Goal: Book appointment/travel/reservation

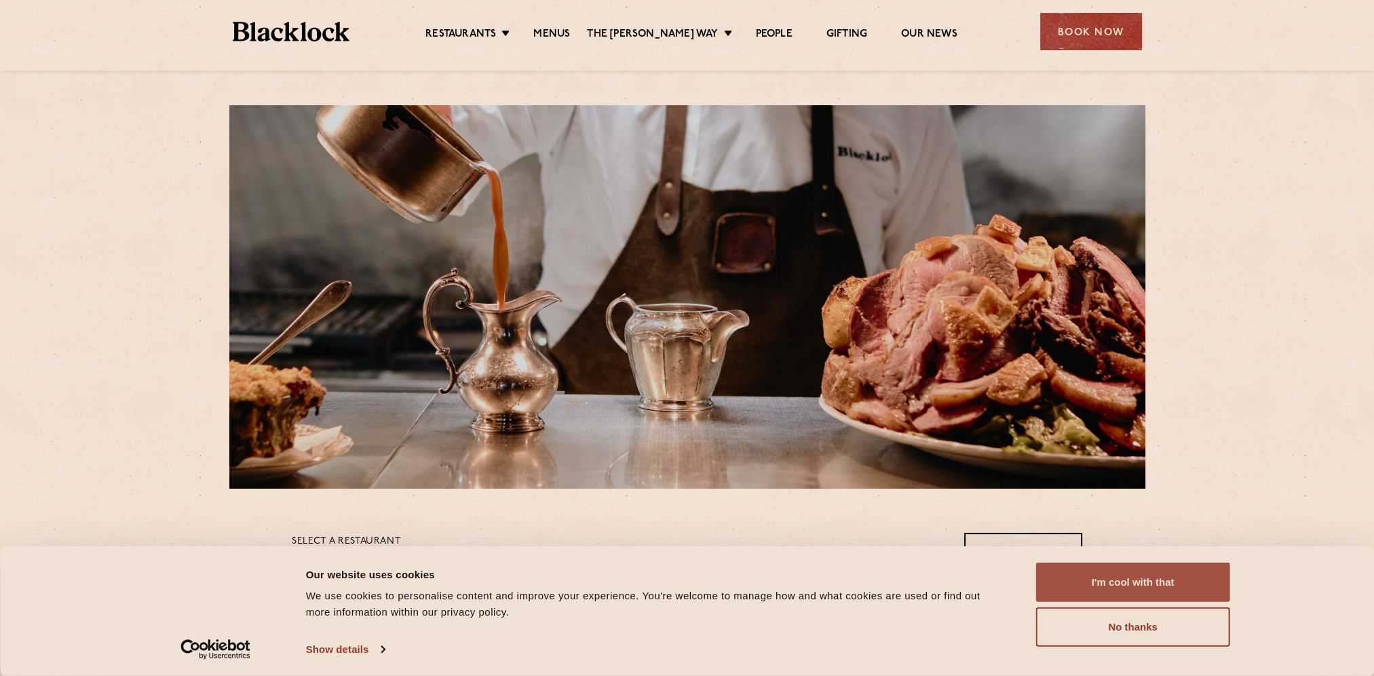
click at [1074, 579] on button "I'm cool with that" at bounding box center [1133, 582] width 194 height 39
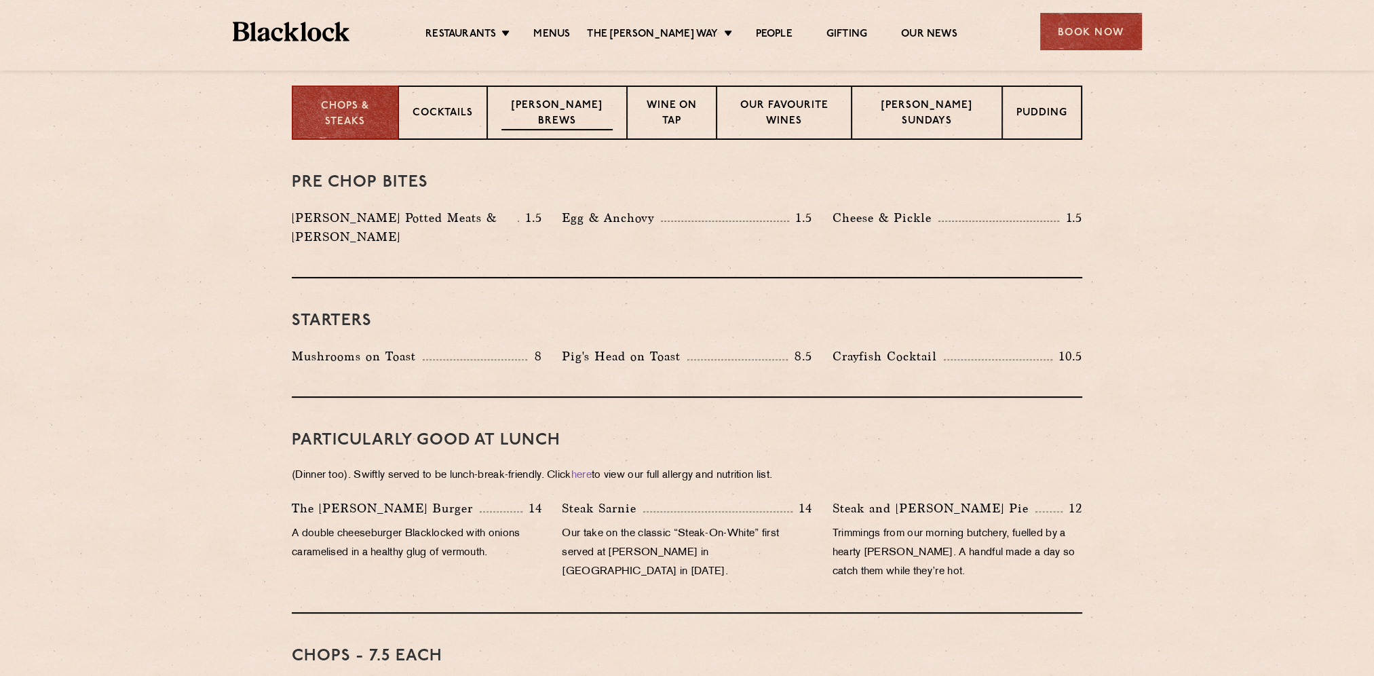
scroll to position [407, 0]
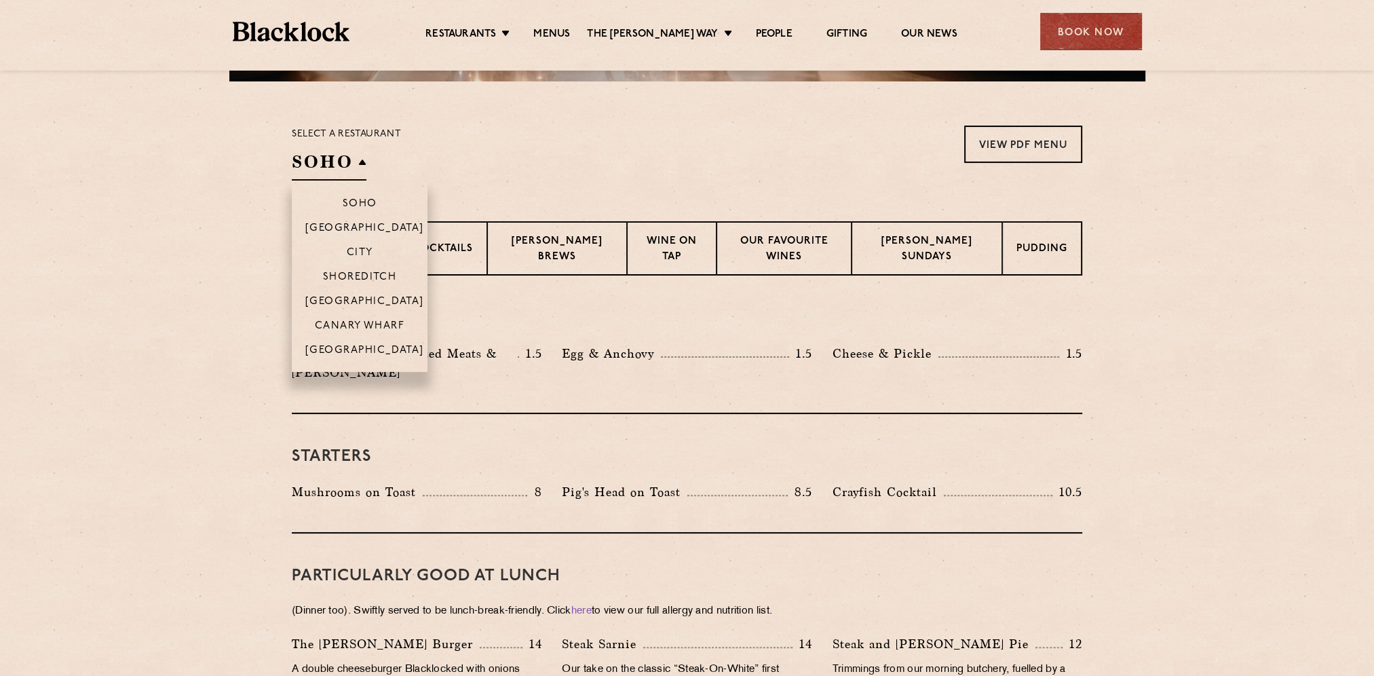
click at [349, 162] on h2 "SOHO" at bounding box center [329, 165] width 75 height 31
click at [349, 348] on p "[GEOGRAPHIC_DATA]" at bounding box center [364, 352] width 119 height 14
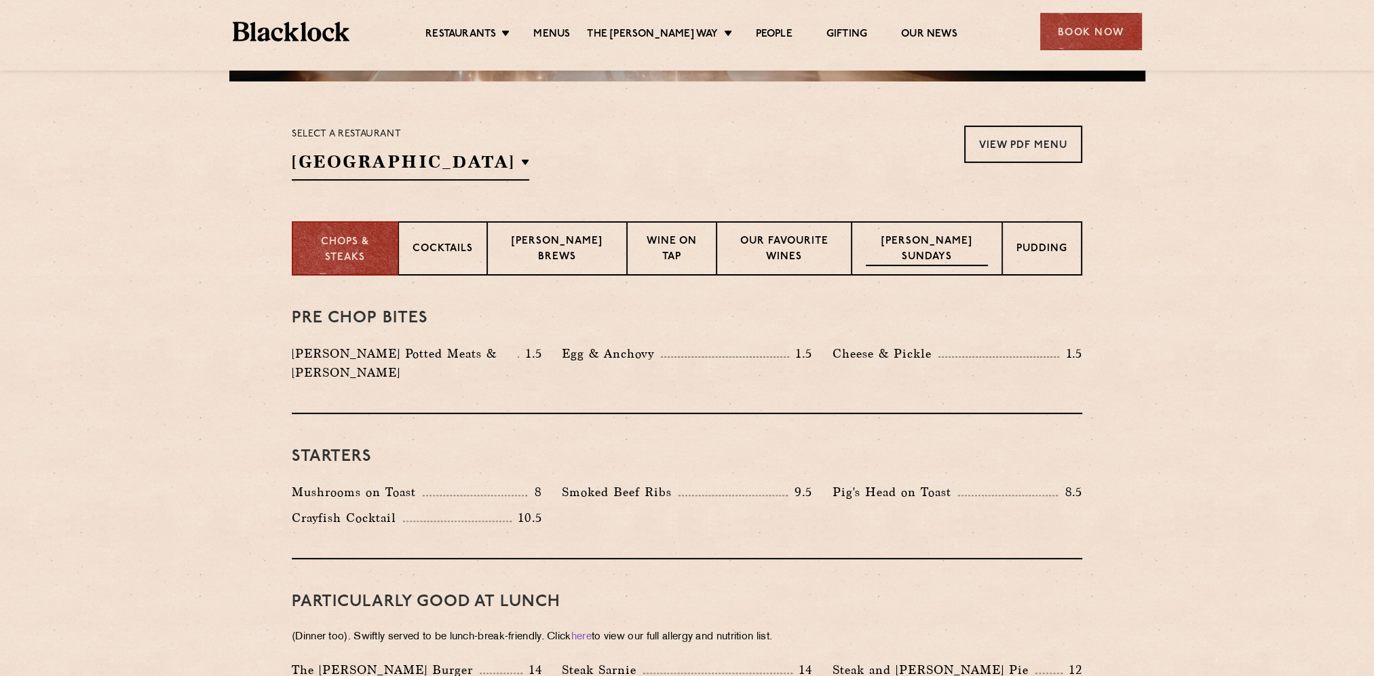
click at [920, 263] on p "Blacklock Sundays" at bounding box center [927, 250] width 122 height 32
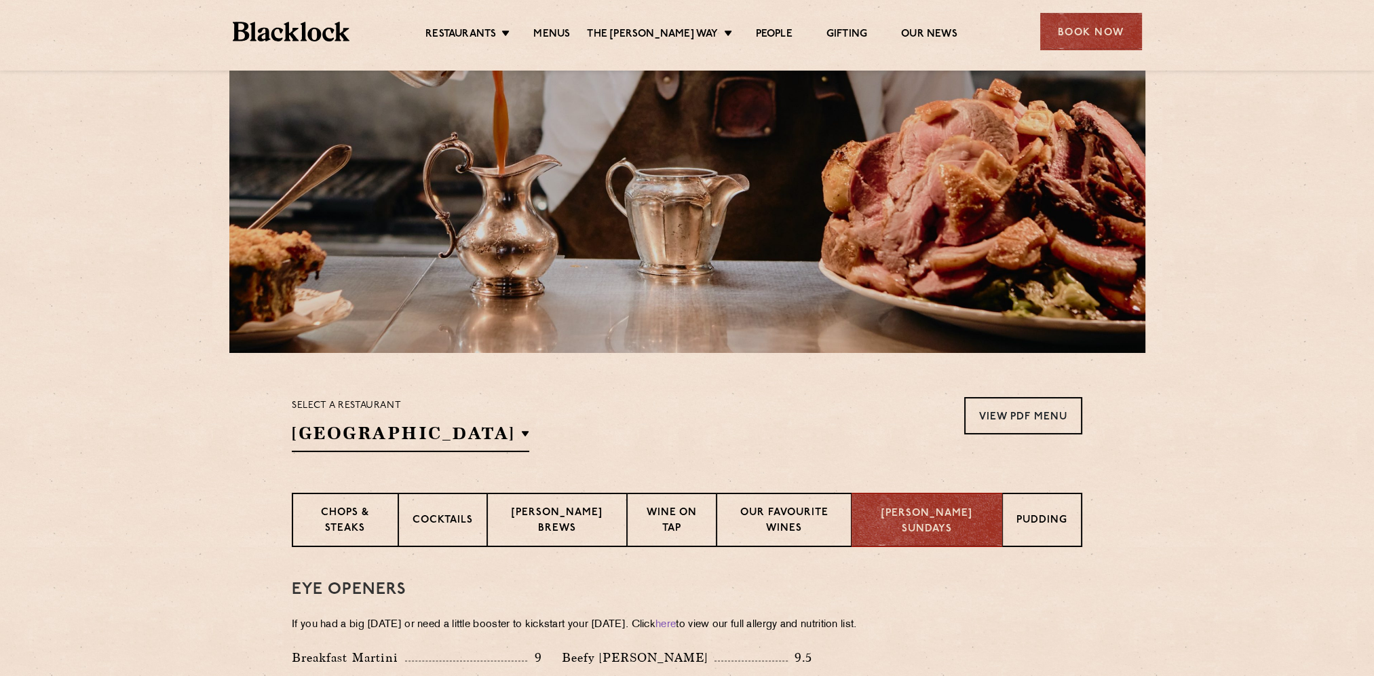
scroll to position [271, 0]
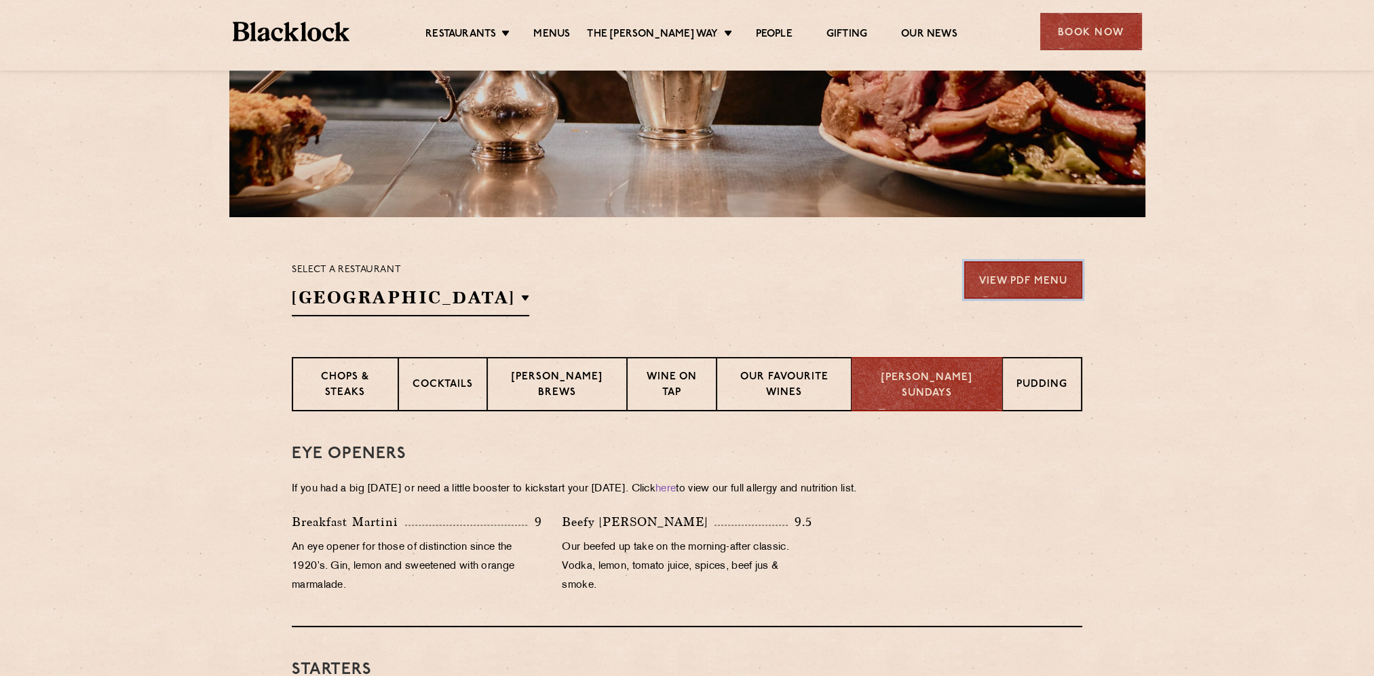
click at [1004, 271] on link "View PDF Menu" at bounding box center [1023, 279] width 118 height 37
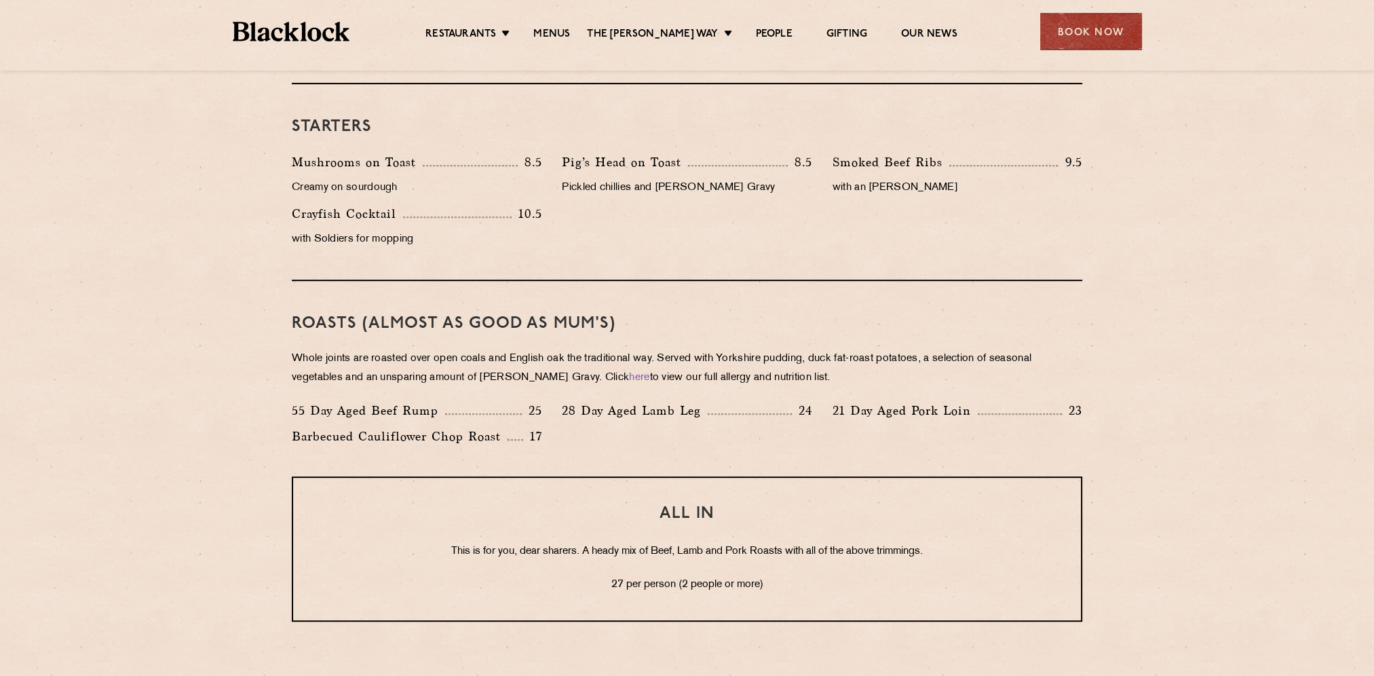
scroll to position [1018, 0]
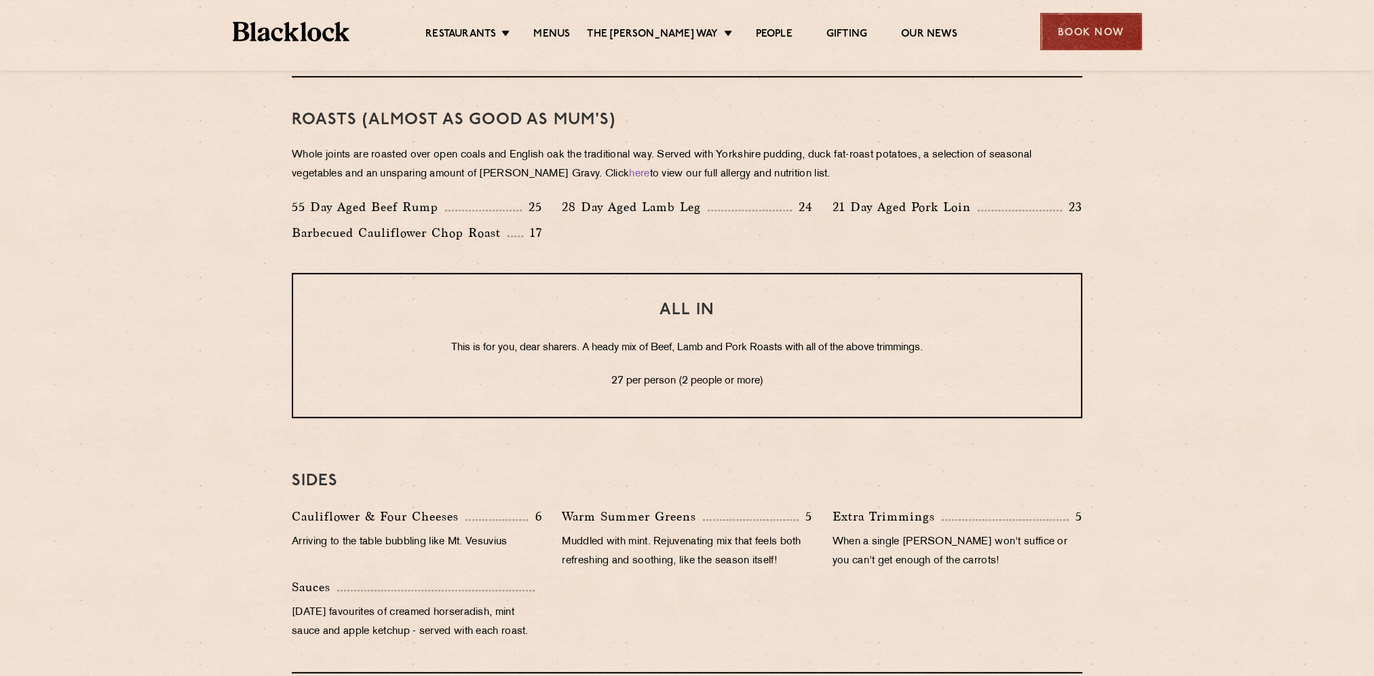
click at [1111, 43] on div "Book Now" at bounding box center [1091, 31] width 102 height 37
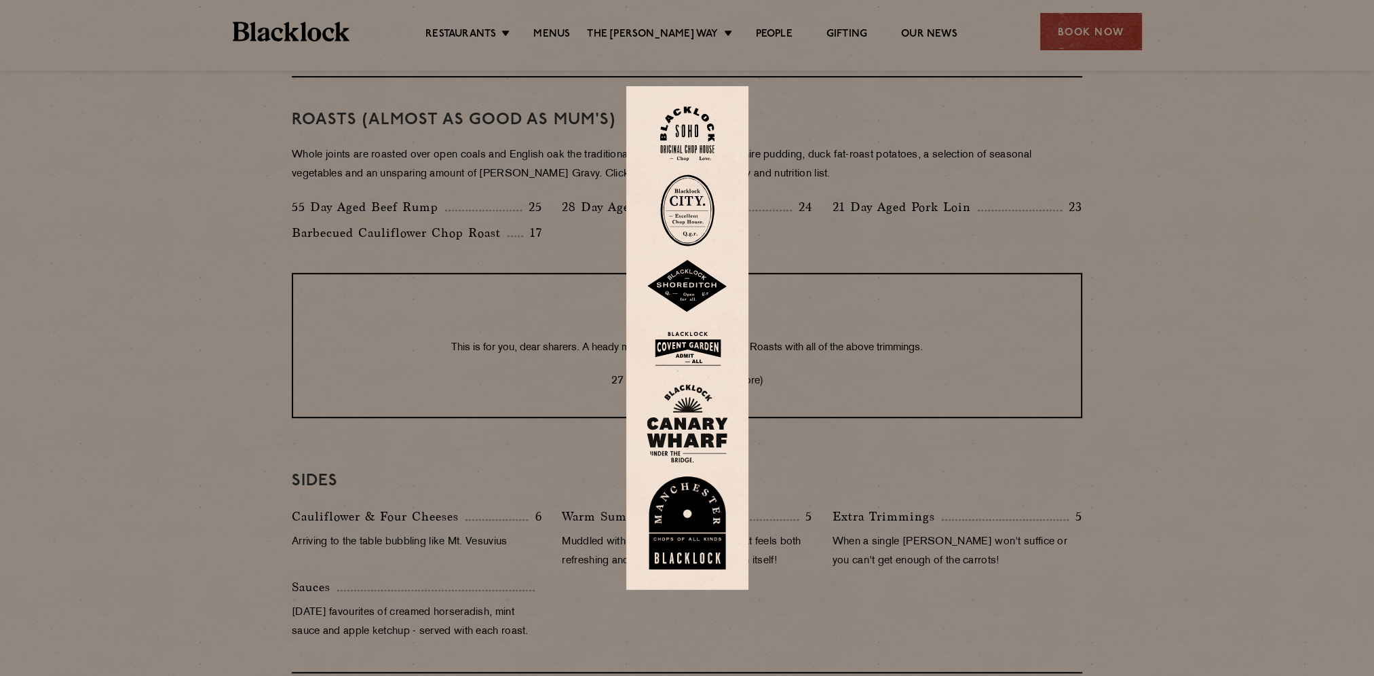
click at [689, 506] on img at bounding box center [687, 523] width 81 height 94
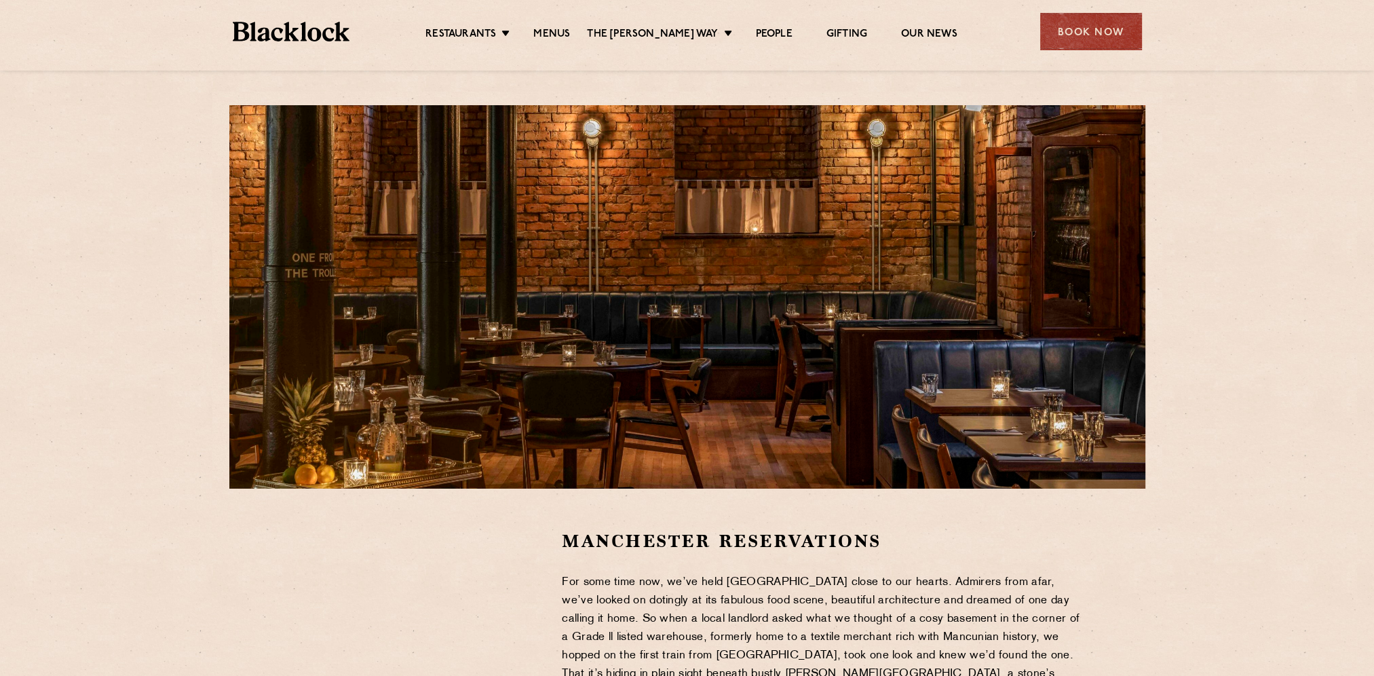
scroll to position [204, 0]
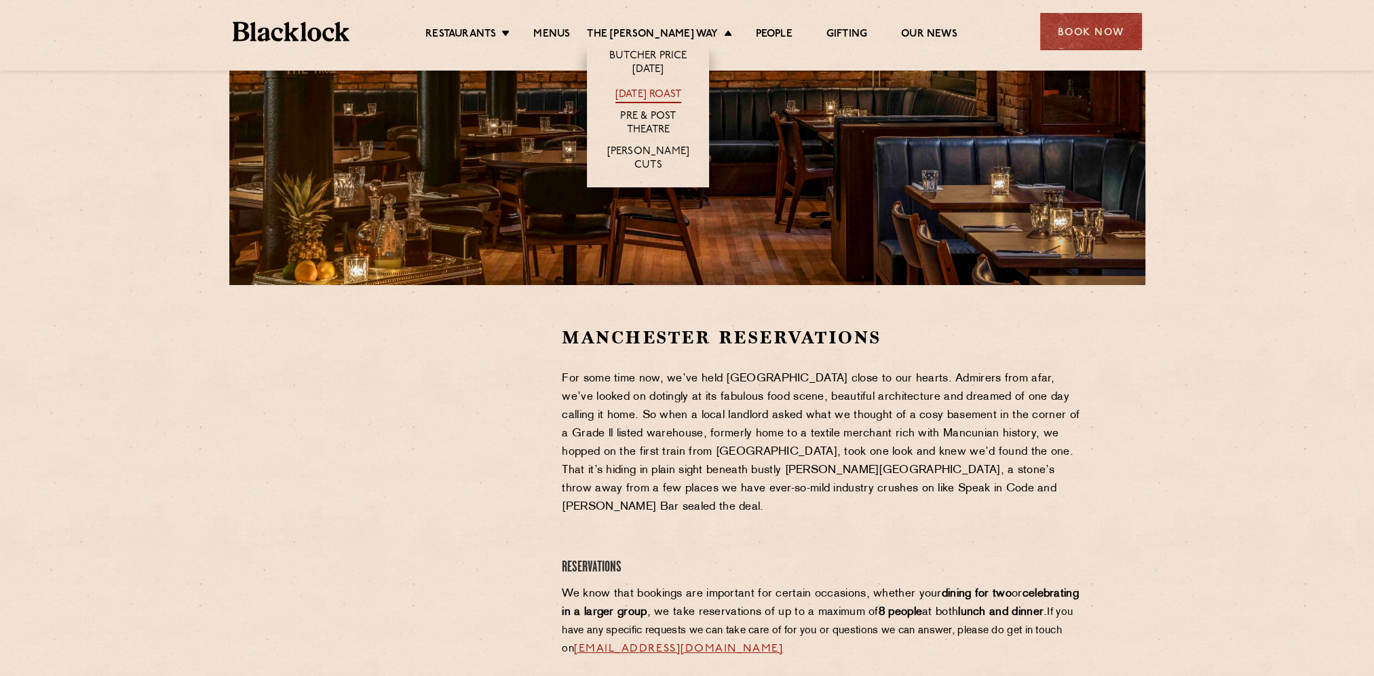
click at [667, 94] on link "[DATE] Roast" at bounding box center [648, 95] width 66 height 15
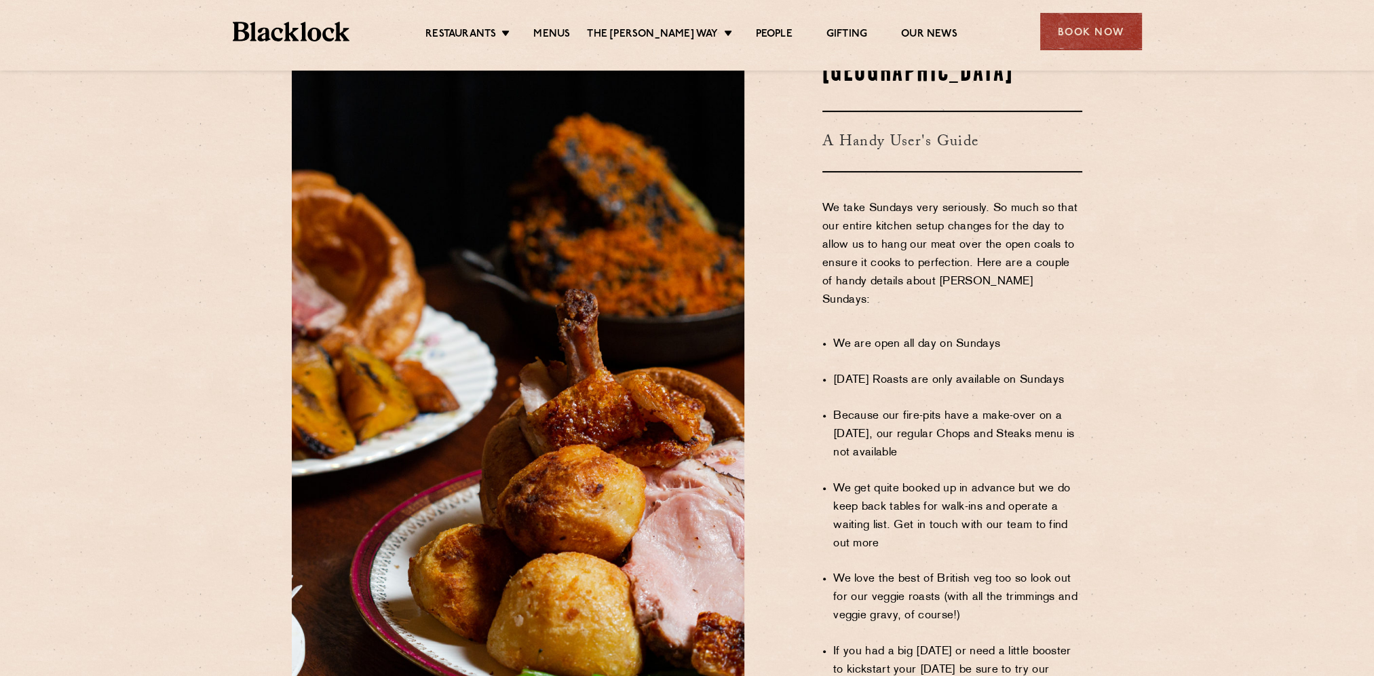
scroll to position [440, 0]
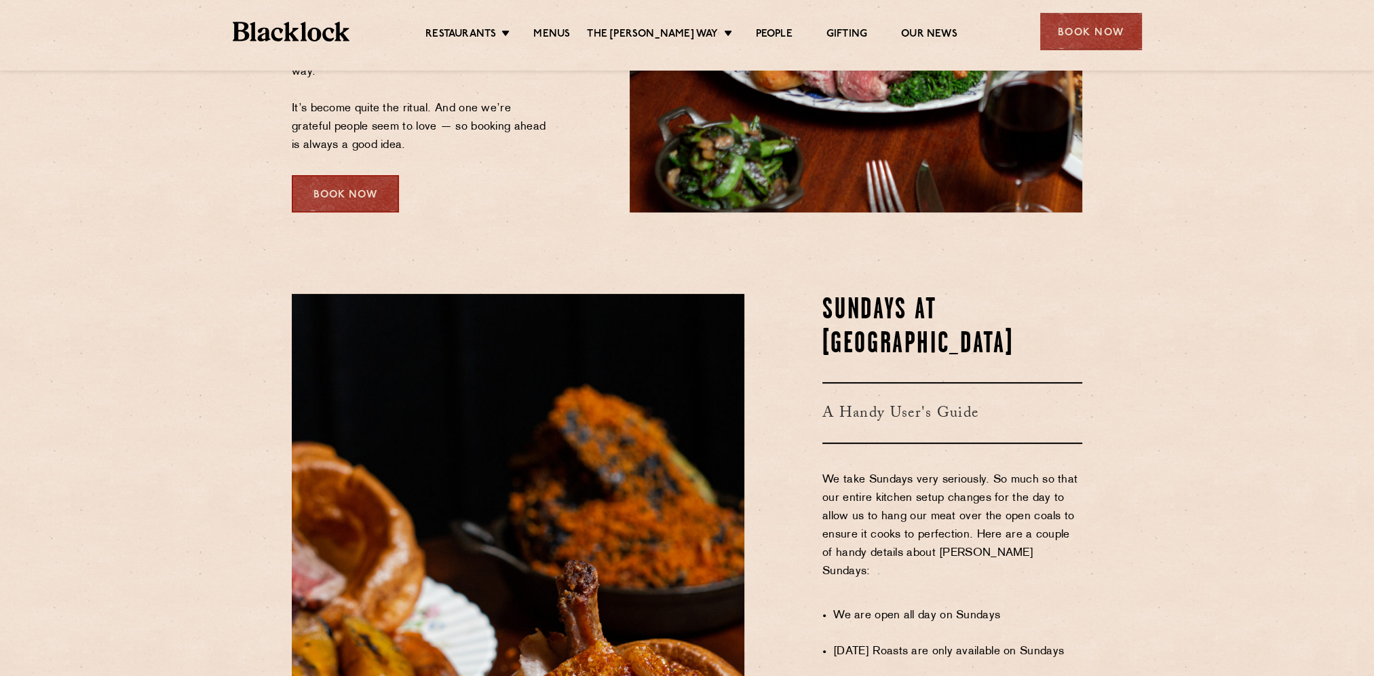
click at [356, 192] on div "Book Now" at bounding box center [345, 193] width 107 height 37
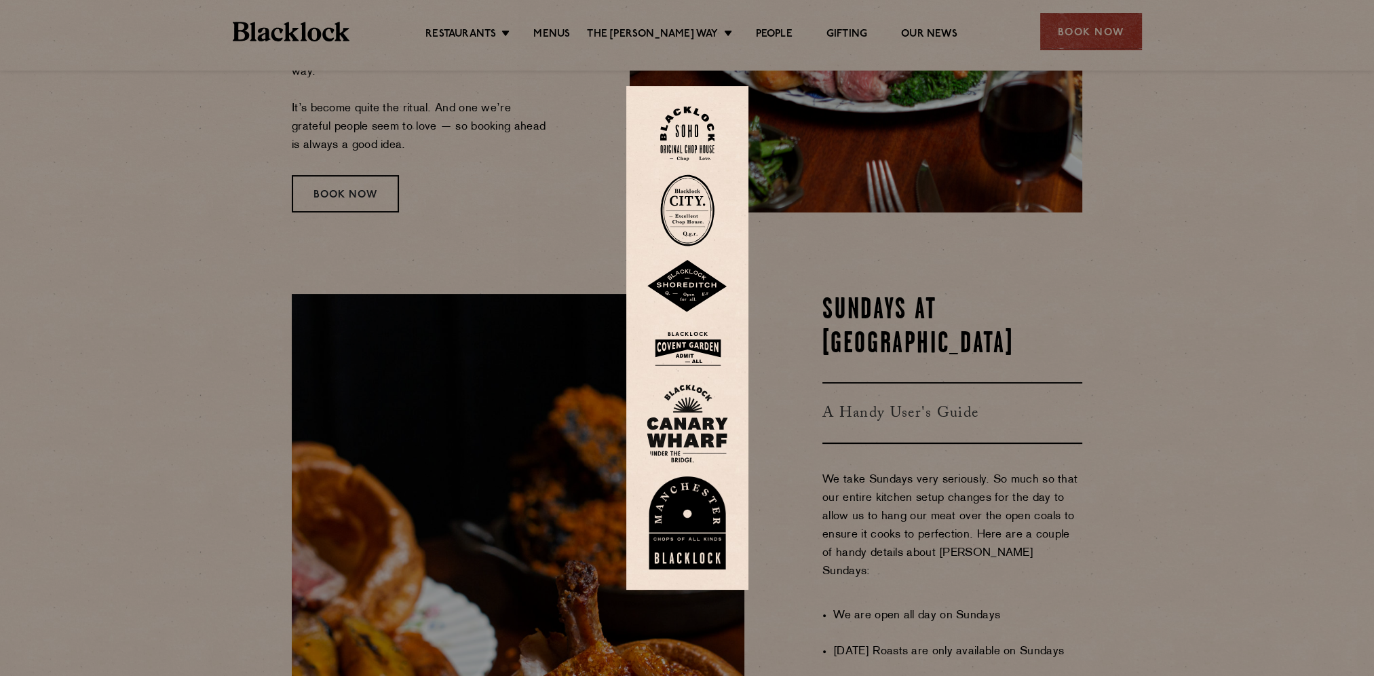
click at [991, 187] on div at bounding box center [687, 338] width 1374 height 676
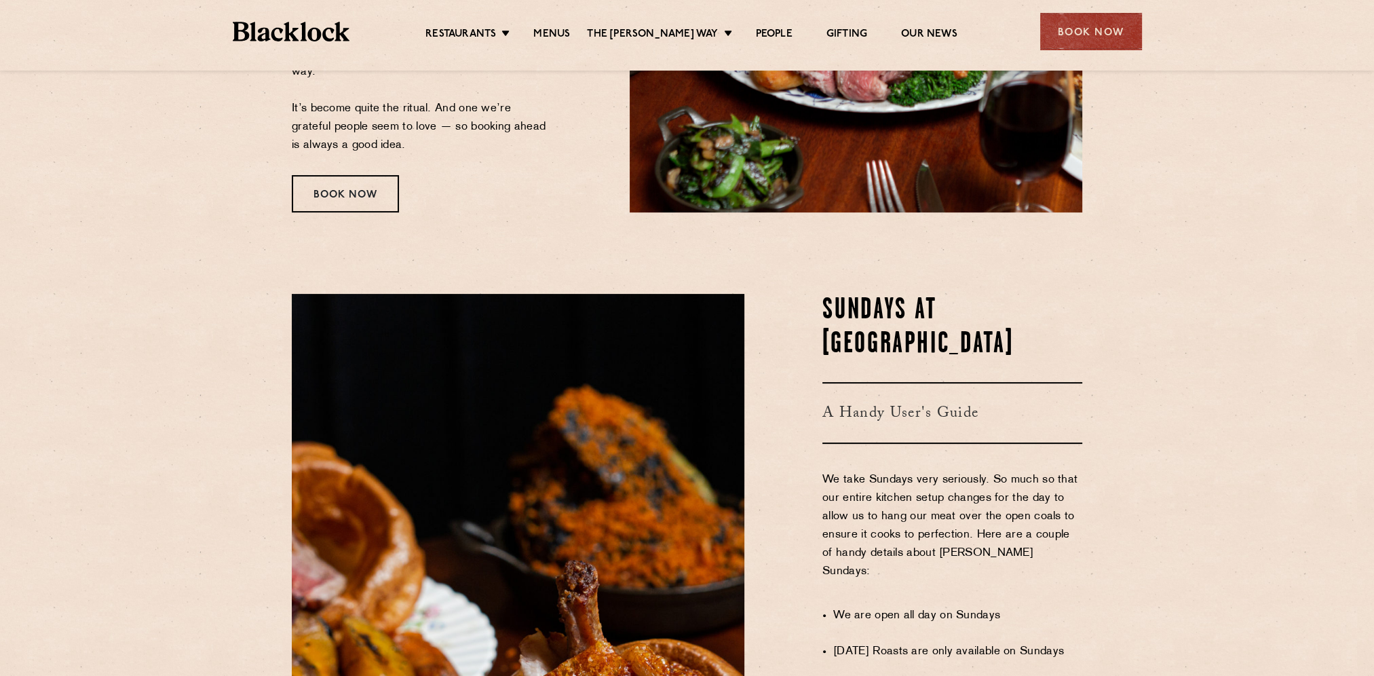
scroll to position [237, 0]
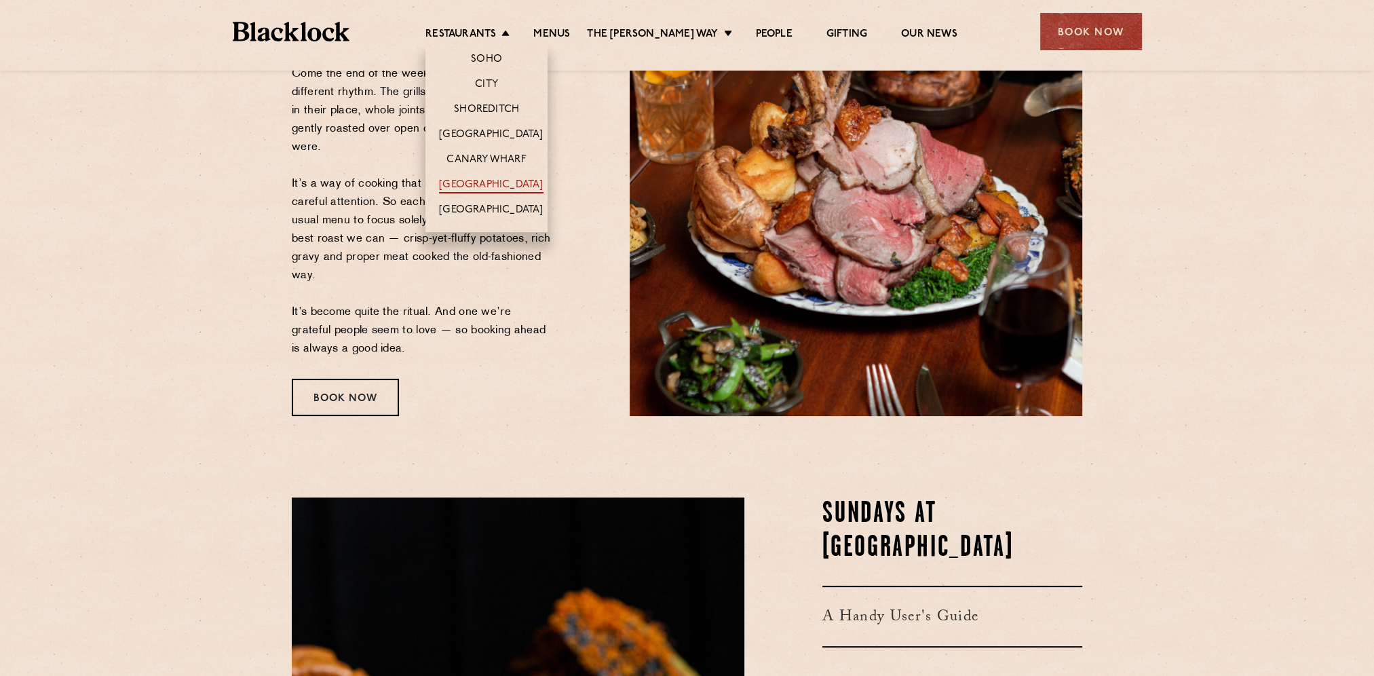
click at [489, 178] on link "[GEOGRAPHIC_DATA]" at bounding box center [491, 185] width 104 height 15
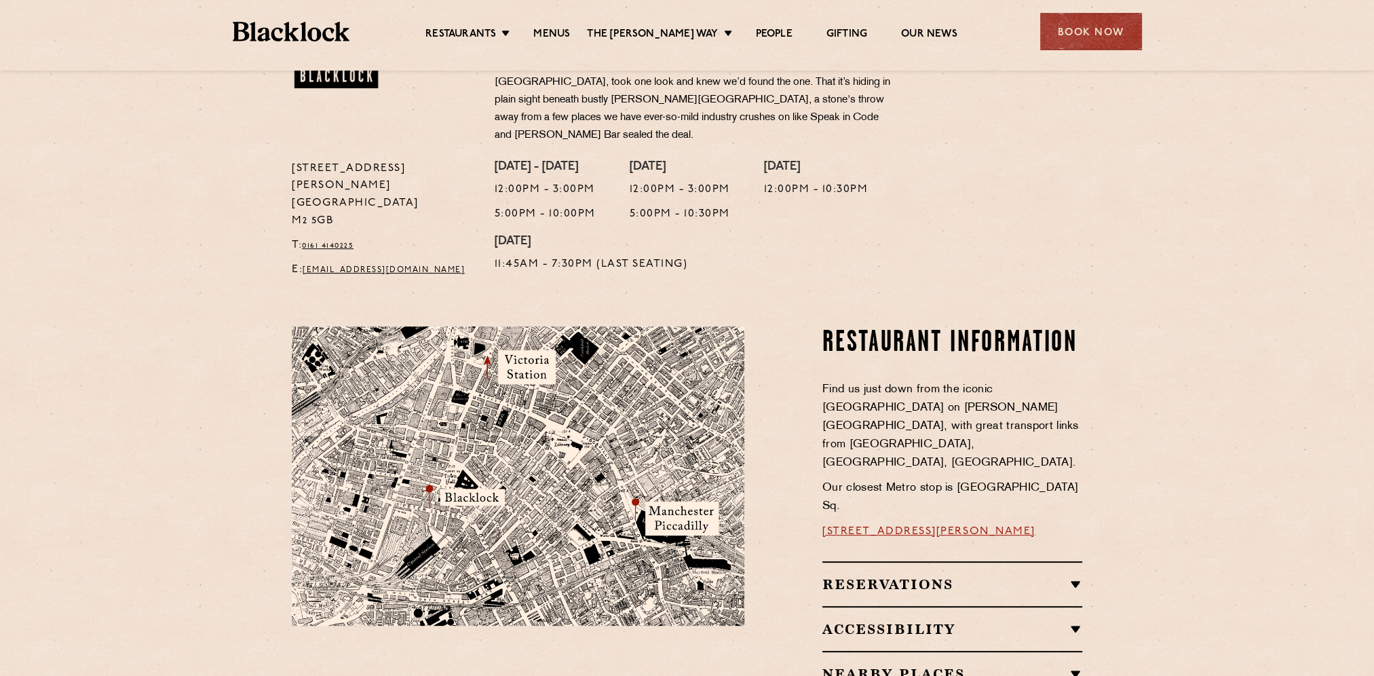
scroll to position [679, 0]
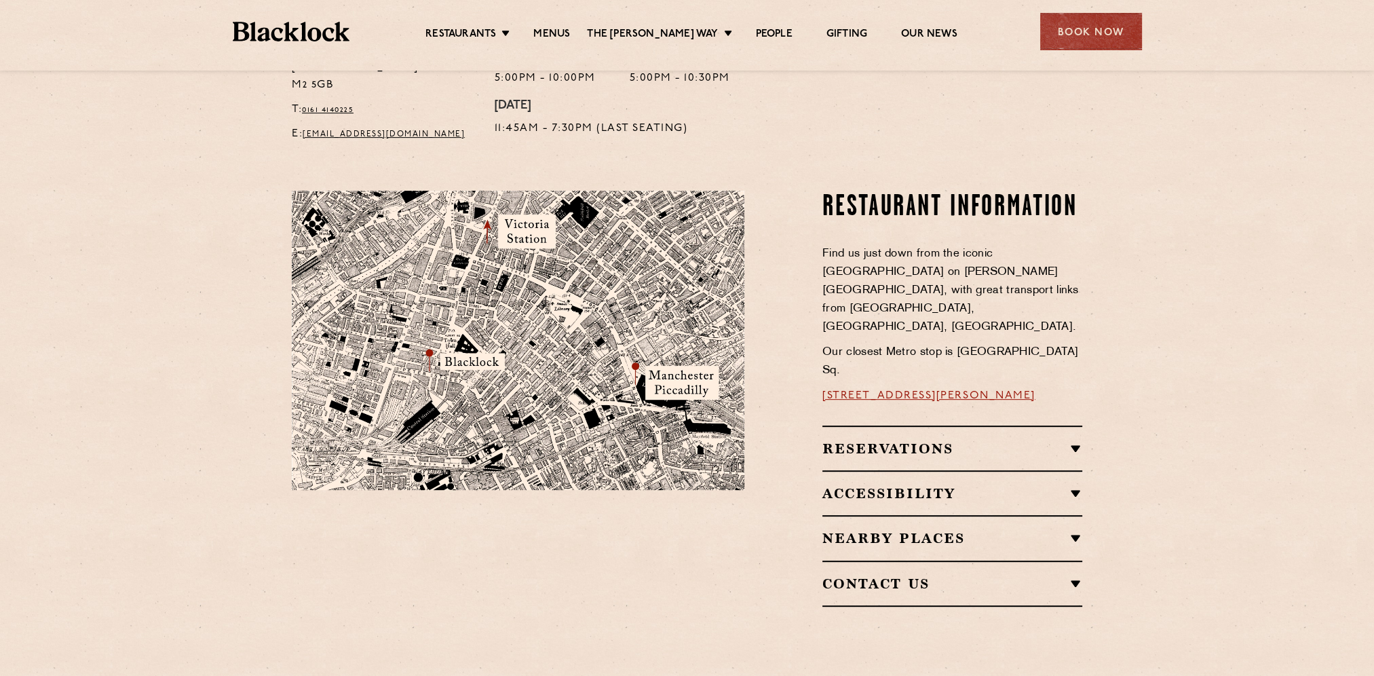
click at [898, 440] on h2 "Reservations" at bounding box center [952, 448] width 260 height 16
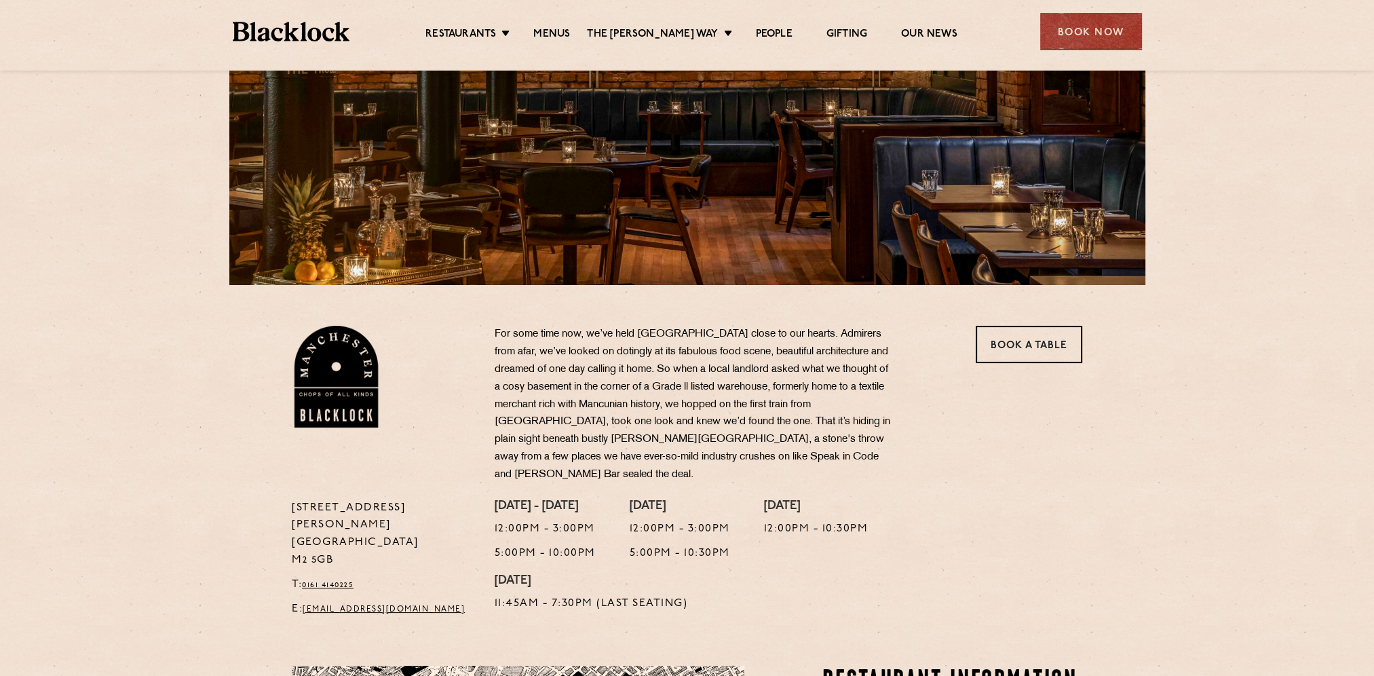
scroll to position [0, 0]
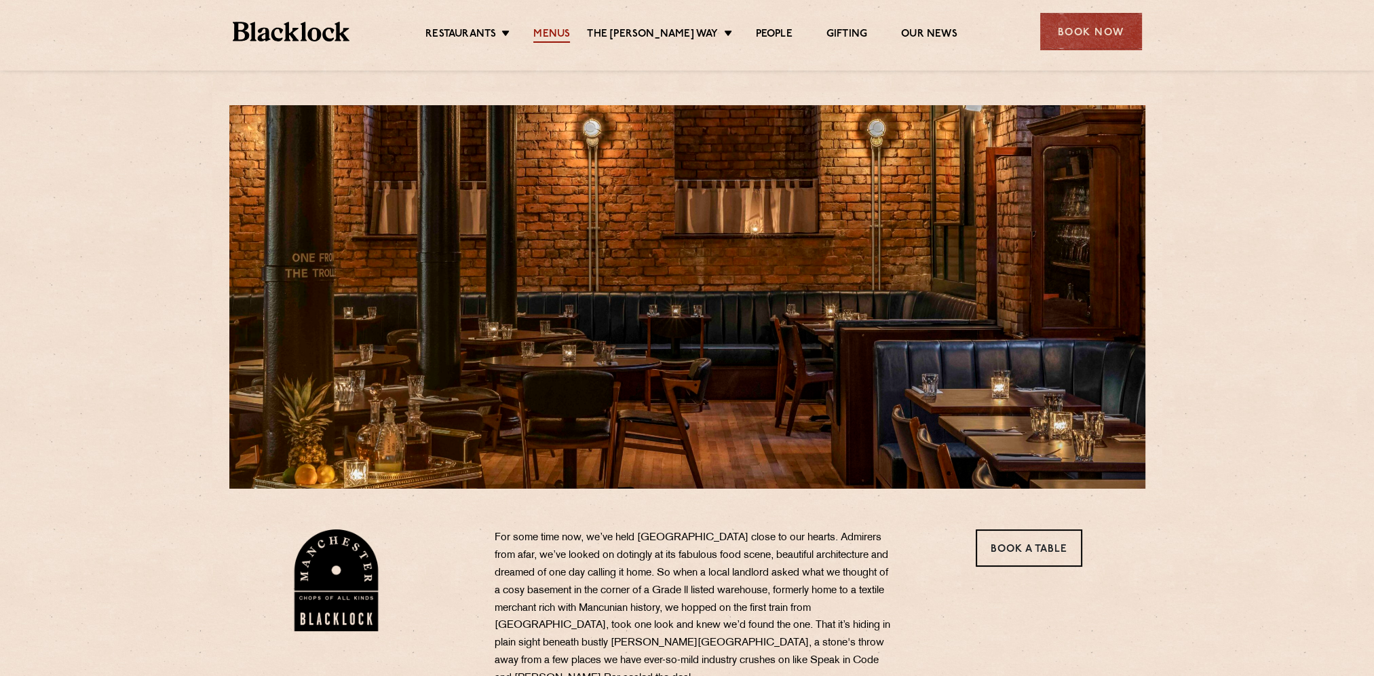
click at [546, 34] on link "Menus" at bounding box center [551, 35] width 37 height 15
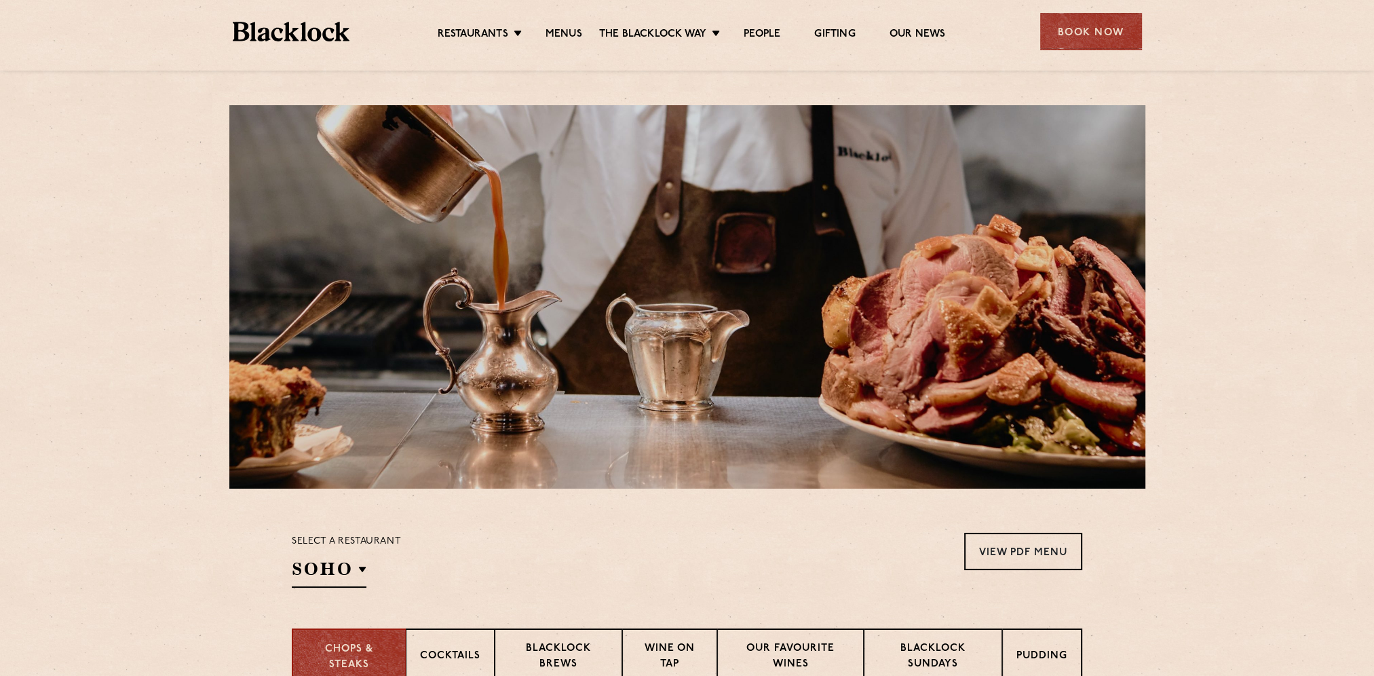
scroll to position [271, 0]
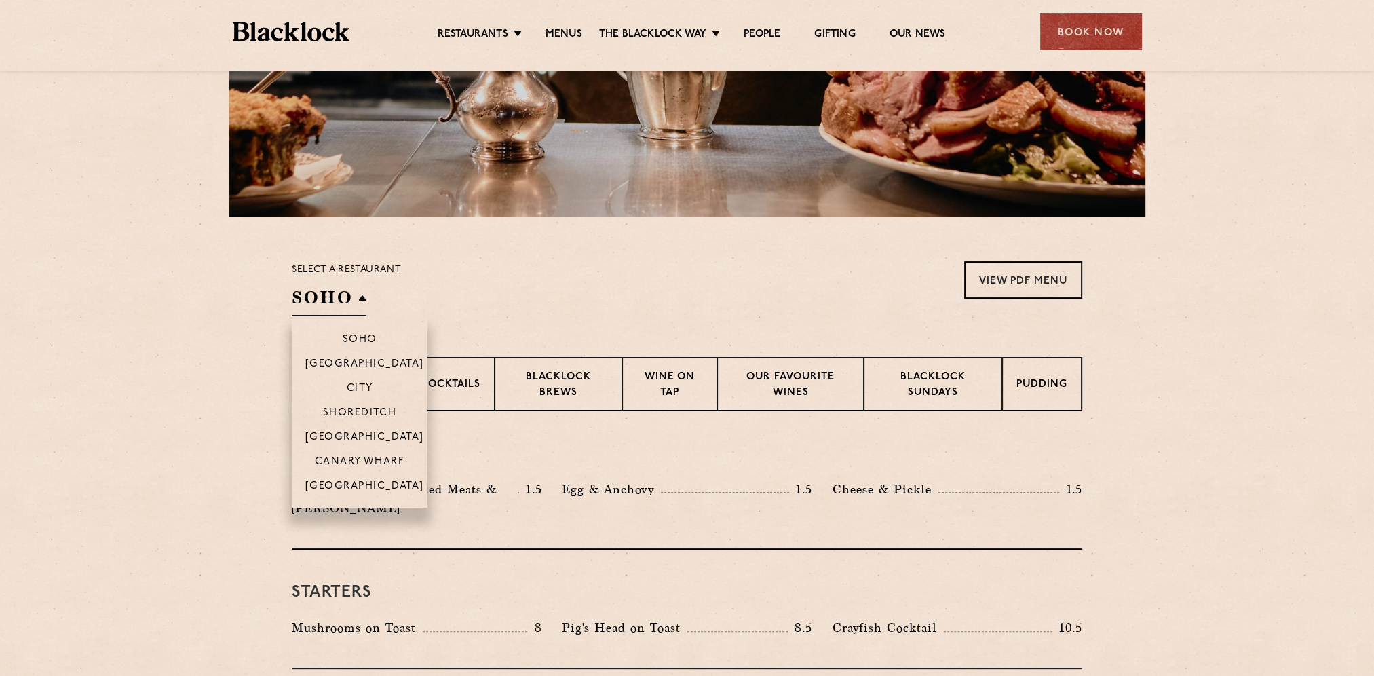
click at [356, 301] on h2 "SOHO" at bounding box center [329, 301] width 75 height 31
click at [354, 487] on p "[GEOGRAPHIC_DATA]" at bounding box center [364, 487] width 119 height 14
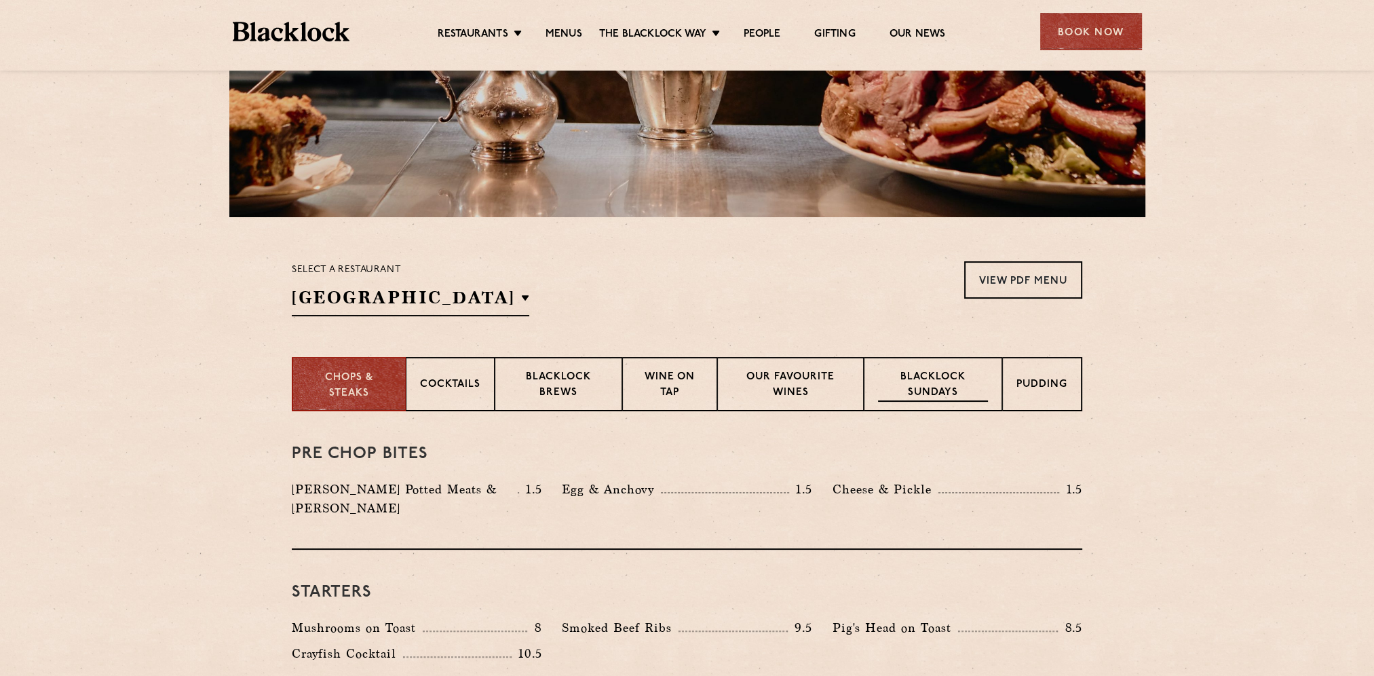
click at [940, 392] on p "Blacklock Sundays" at bounding box center [933, 386] width 110 height 32
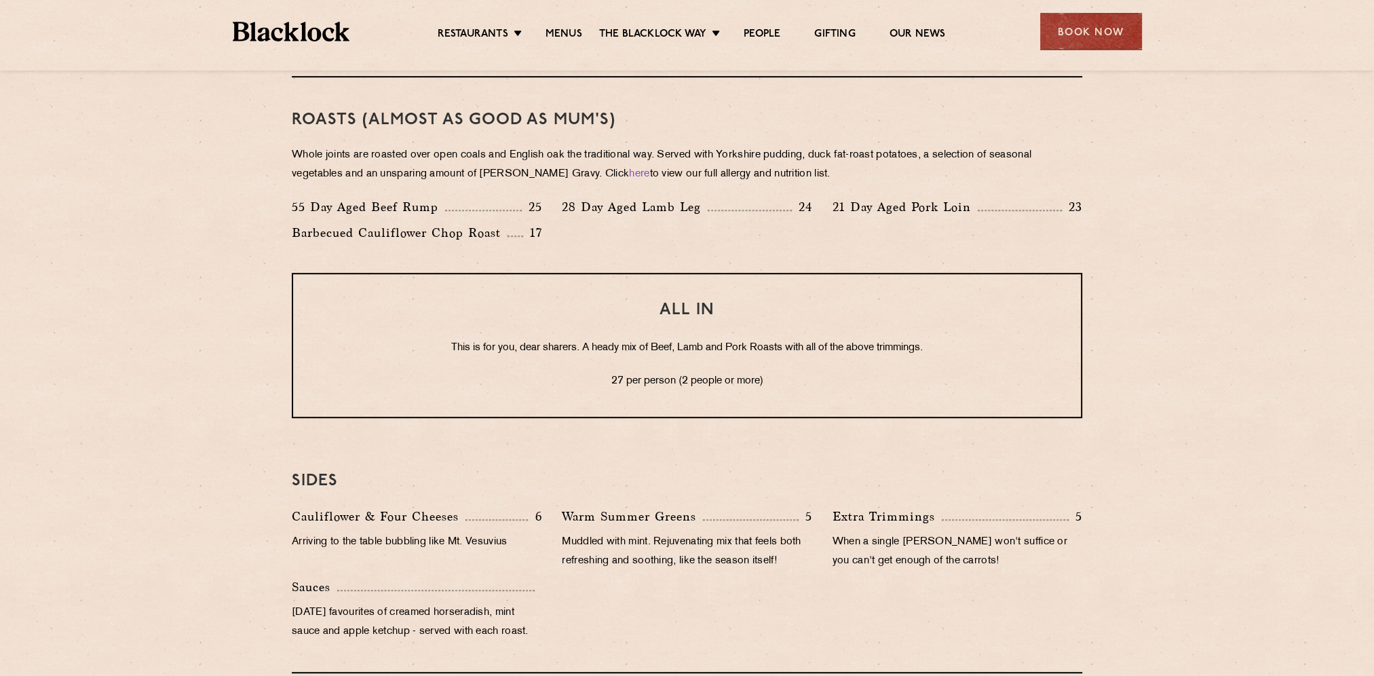
scroll to position [950, 0]
